Goal: Task Accomplishment & Management: Use online tool/utility

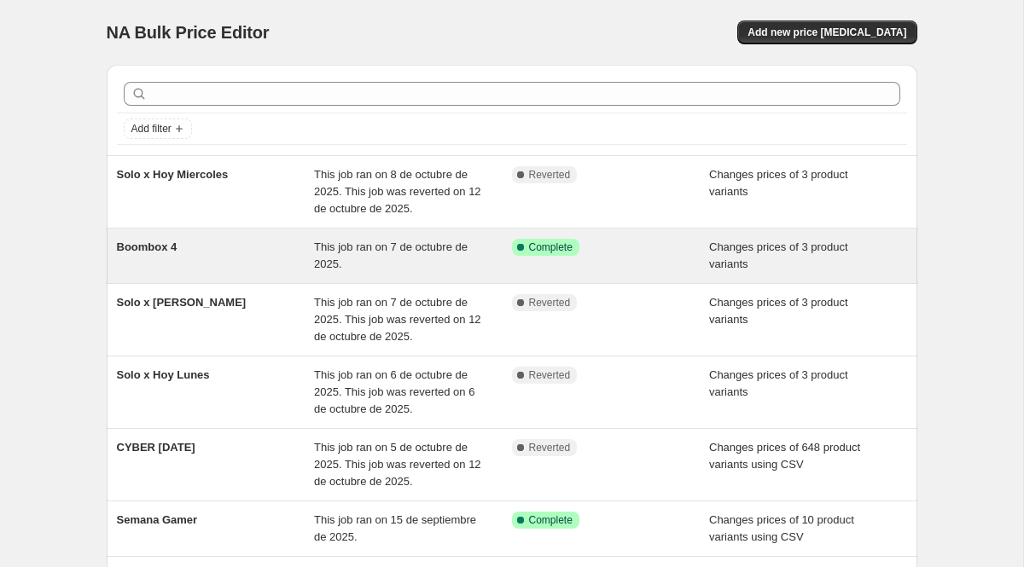
click at [228, 257] on div "Boombox 4" at bounding box center [216, 256] width 198 height 34
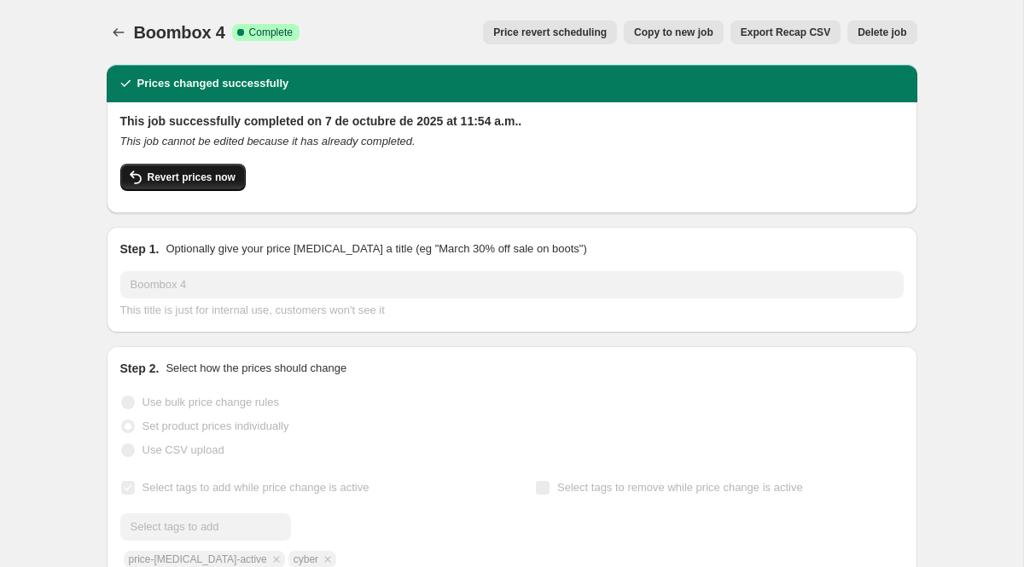
click at [195, 170] on button "Revert prices now" at bounding box center [182, 177] width 125 height 27
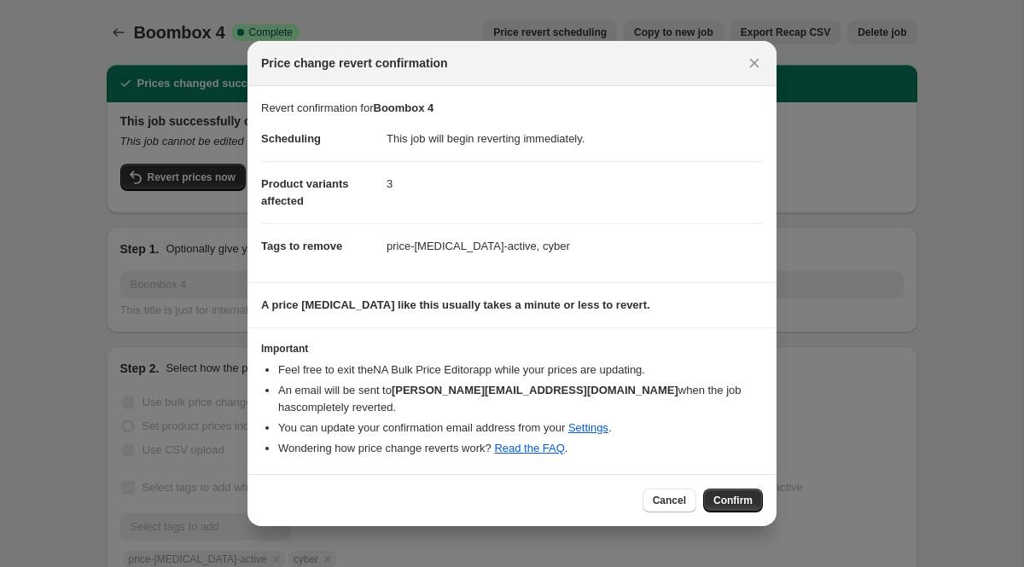
click at [715, 489] on button "Confirm" at bounding box center [733, 501] width 60 height 24
